Goal: Information Seeking & Learning: Check status

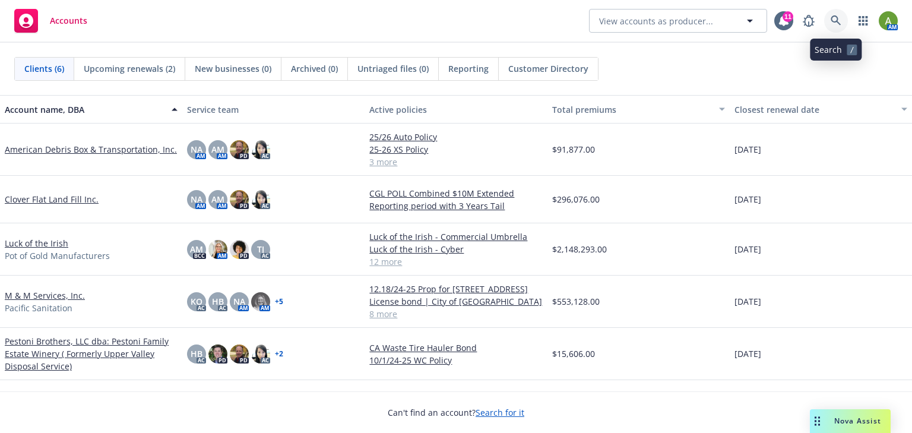
click at [833, 25] on icon at bounding box center [836, 20] width 11 height 11
click at [95, 345] on link "Pestoni Brothers, LLC dba: Pestoni Family Estate Winery ( Formerly Upper Valley…" at bounding box center [91, 353] width 173 height 37
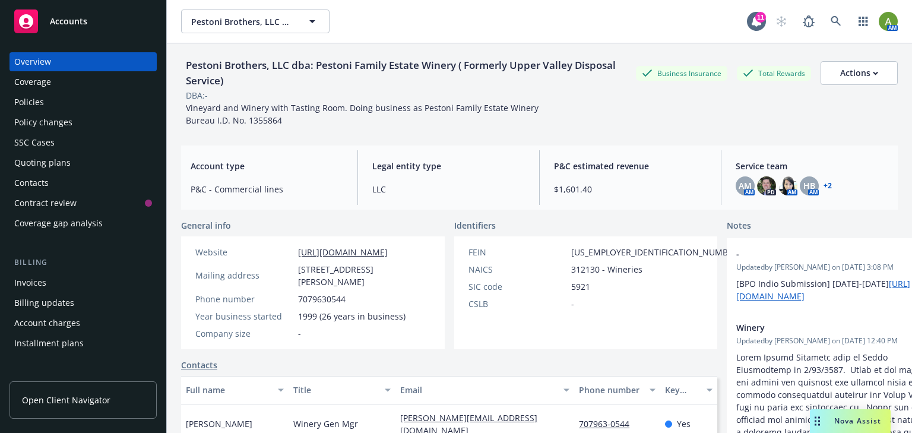
click at [62, 102] on div "Policies" at bounding box center [83, 102] width 138 height 19
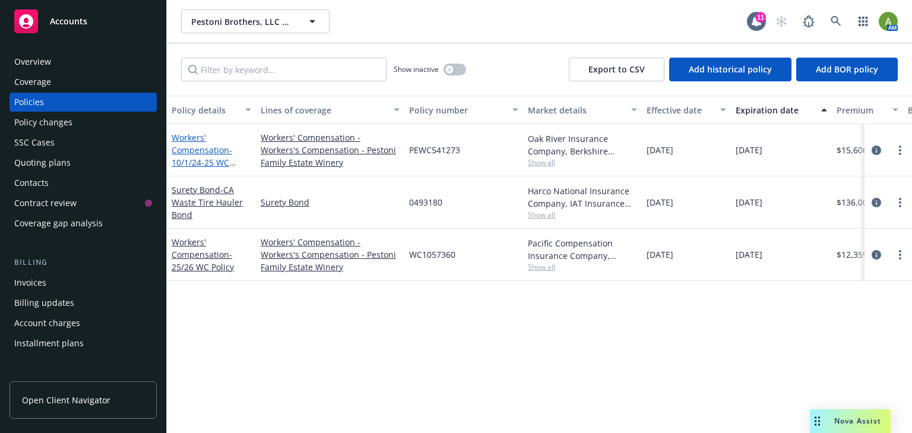
click at [209, 152] on link "Workers' Compensation - 10/1/24-25 WC Policy" at bounding box center [202, 156] width 61 height 49
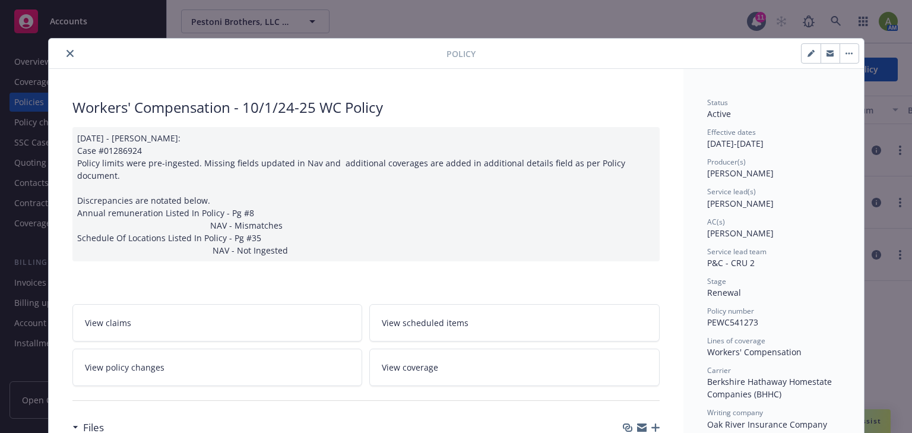
click at [71, 51] on button "close" at bounding box center [70, 53] width 14 height 14
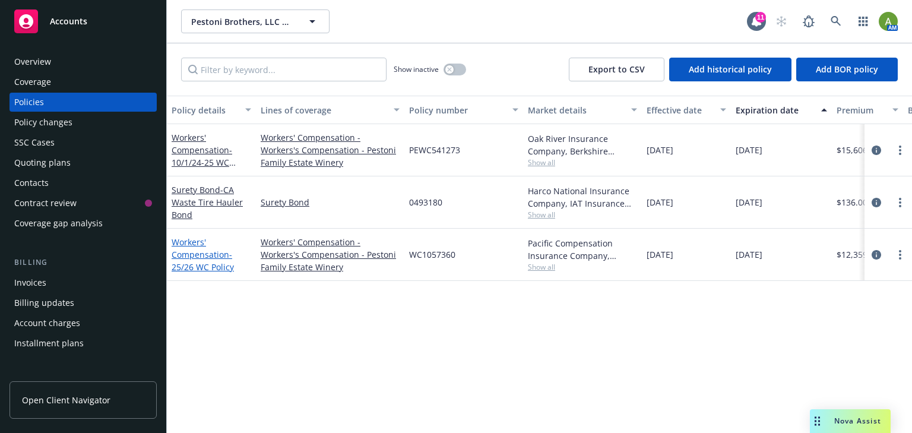
click at [195, 261] on span "- 25/26 WC Policy" at bounding box center [203, 261] width 62 height 24
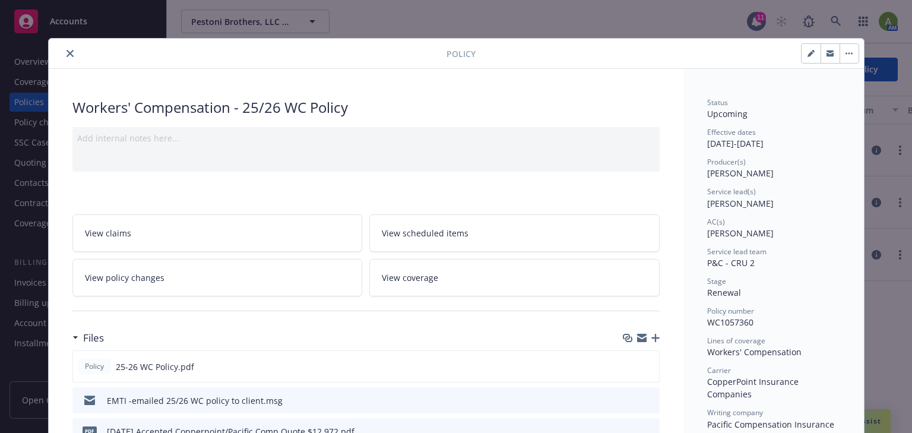
click at [802, 62] on button "button" at bounding box center [811, 53] width 19 height 19
select select "RENEWAL"
select select "12"
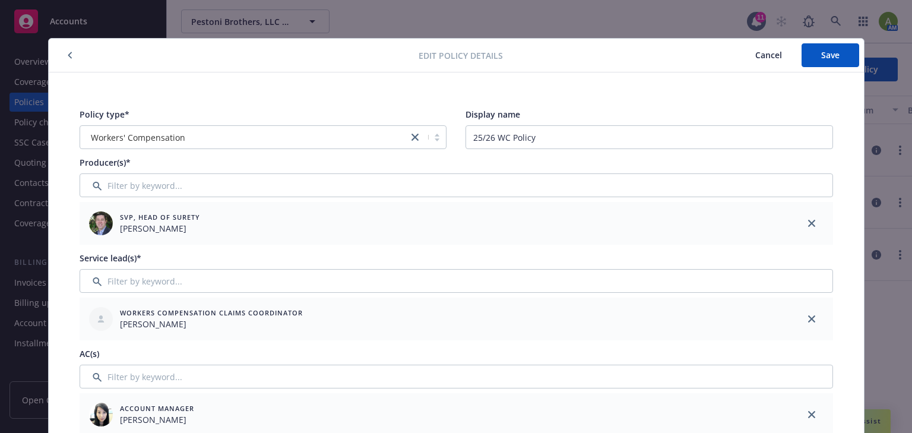
click at [774, 52] on span "Cancel" at bounding box center [768, 54] width 27 height 11
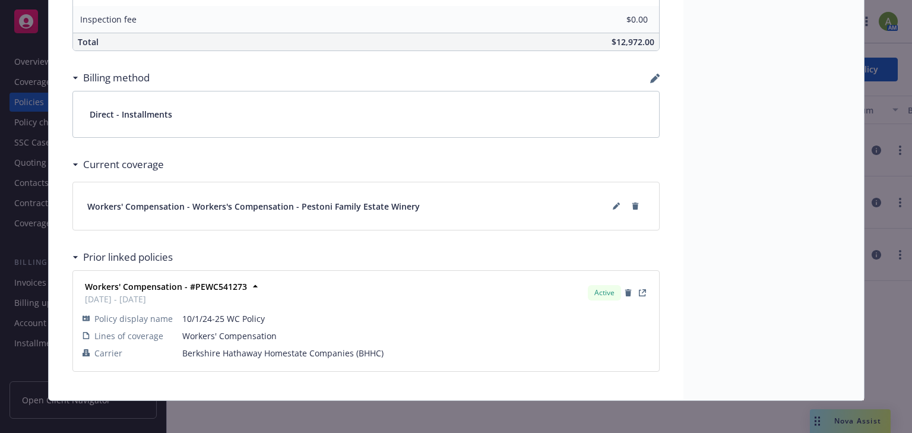
scroll to position [750, 0]
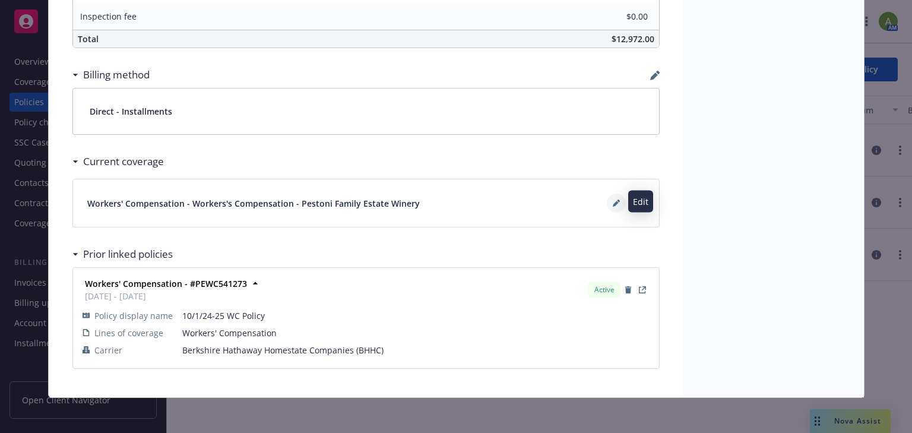
click at [607, 203] on button at bounding box center [616, 203] width 19 height 19
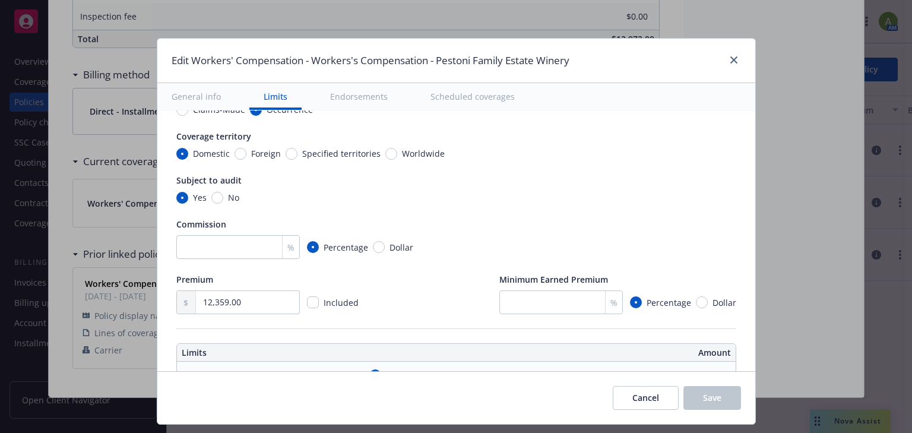
scroll to position [143, 0]
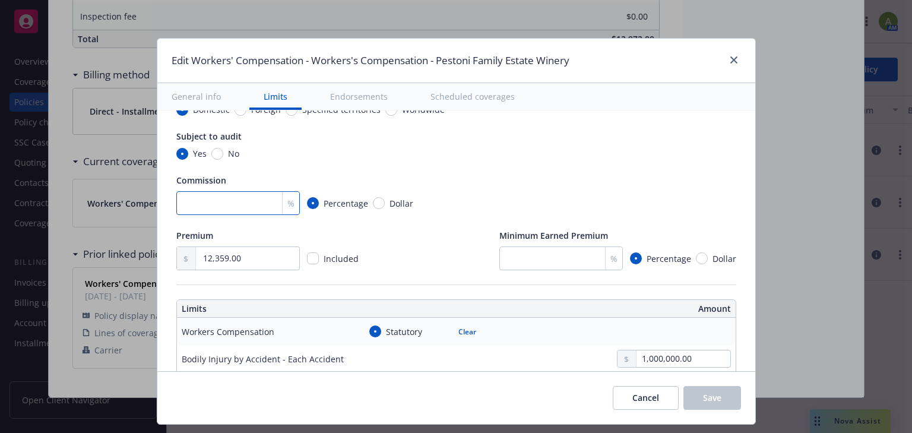
click at [250, 198] on input "number" at bounding box center [238, 203] width 124 height 24
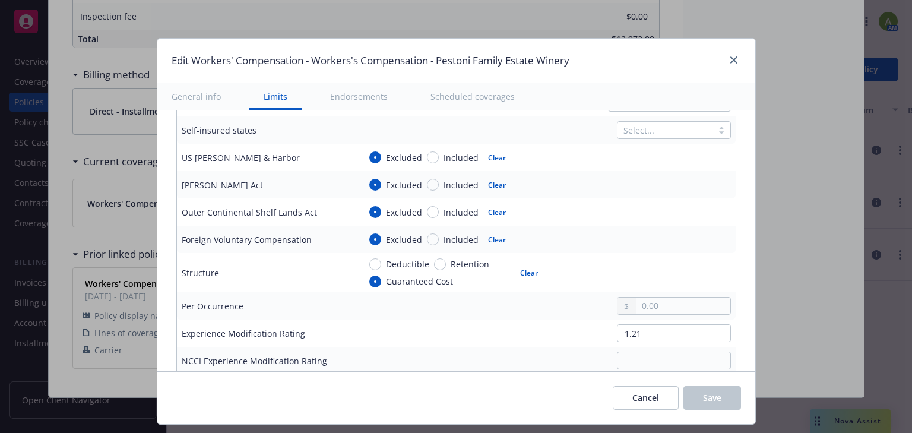
scroll to position [449, 0]
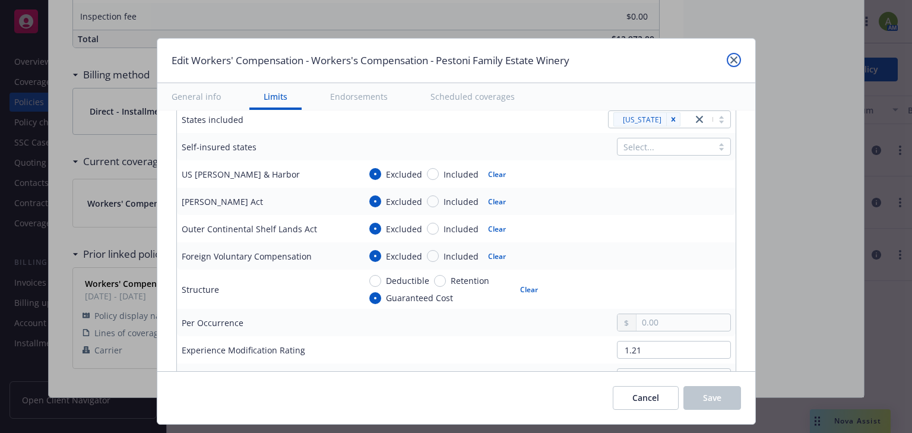
click at [736, 57] on link "close" at bounding box center [734, 60] width 14 height 14
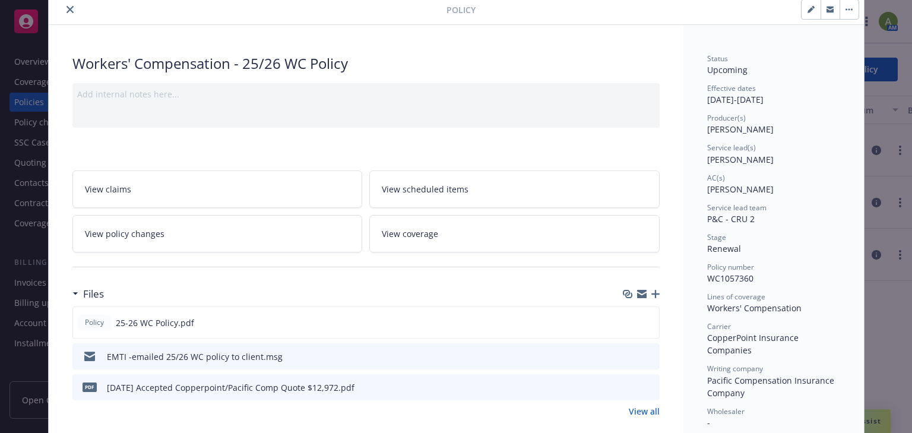
scroll to position [0, 0]
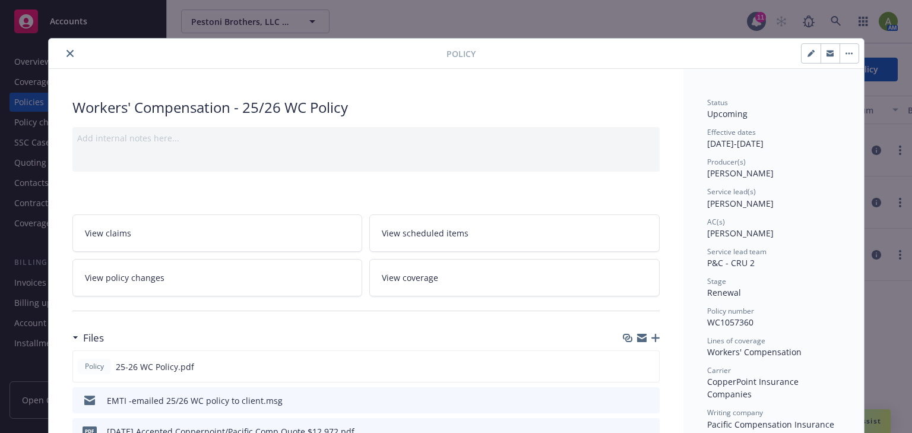
click at [67, 52] on icon "close" at bounding box center [70, 53] width 7 height 7
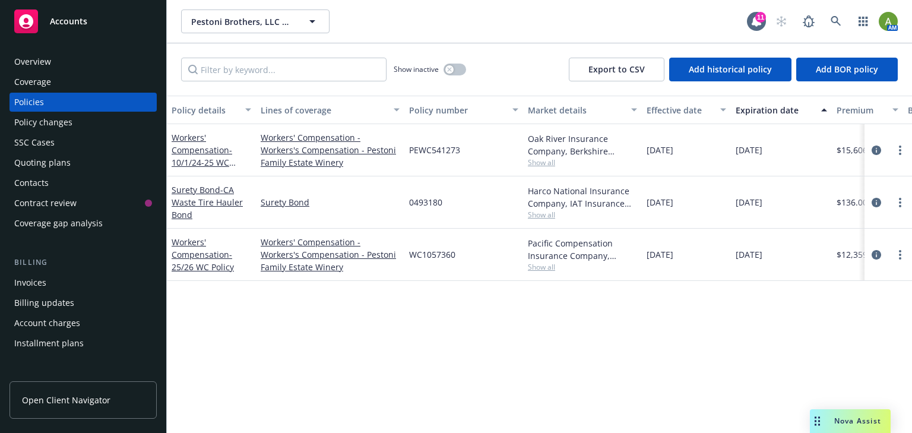
click at [23, 64] on div "Overview" at bounding box center [32, 61] width 37 height 19
